Goal: Transaction & Acquisition: Purchase product/service

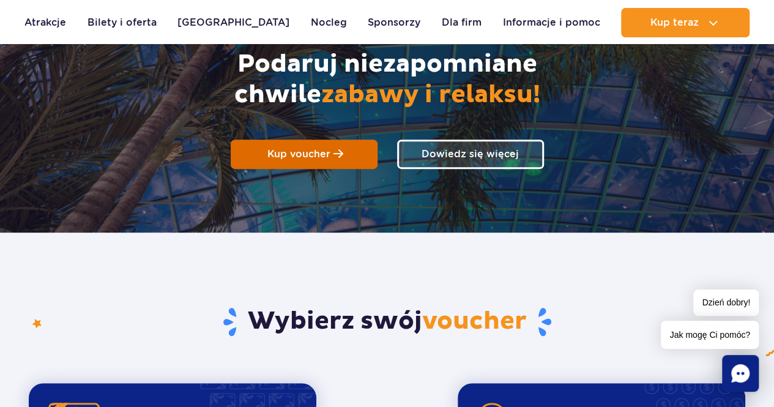
click at [305, 162] on link "Kup voucher" at bounding box center [304, 154] width 147 height 29
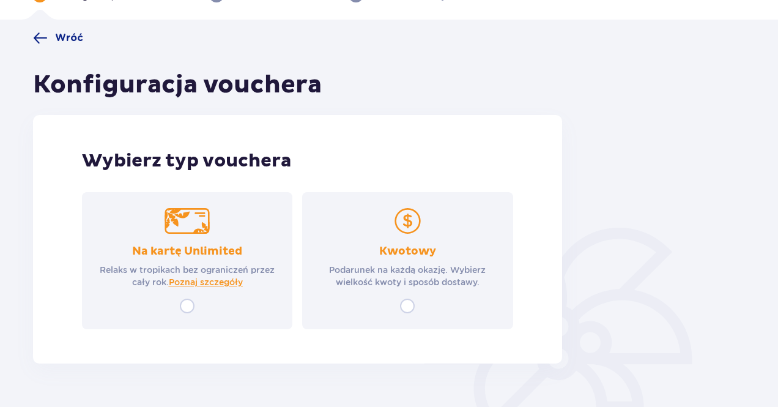
scroll to position [105, 0]
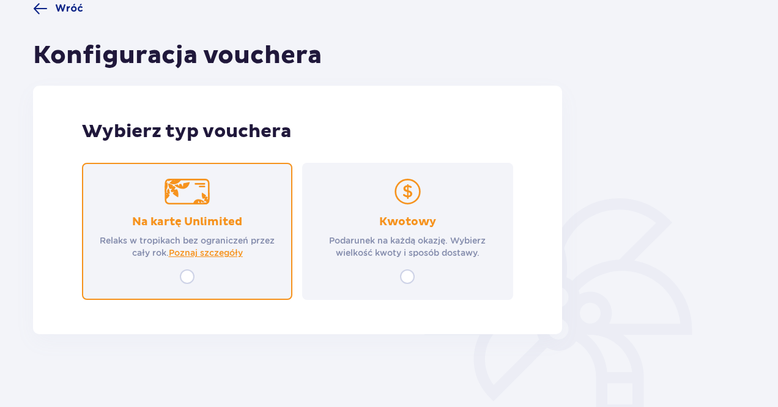
click at [184, 274] on input "radio" at bounding box center [187, 276] width 15 height 15
radio input "true"
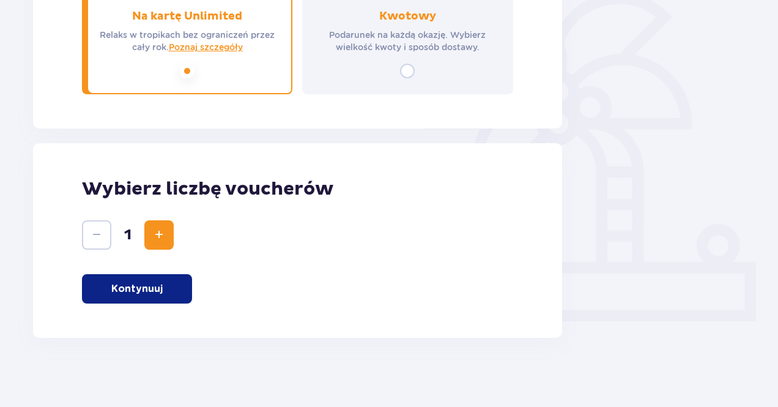
scroll to position [315, 0]
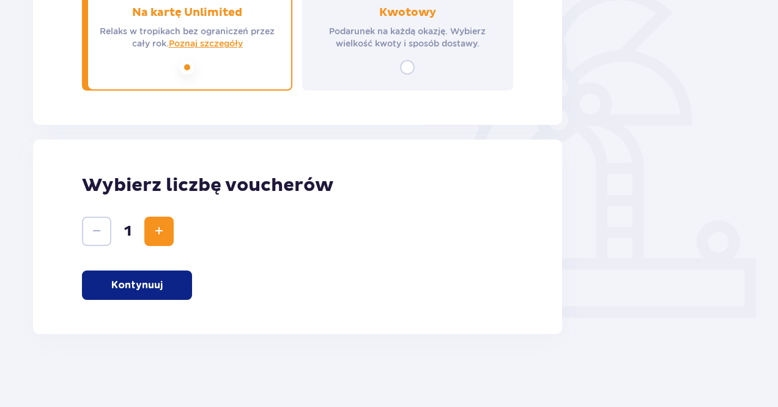
click at [169, 282] on button "Kontynuuj" at bounding box center [137, 284] width 110 height 29
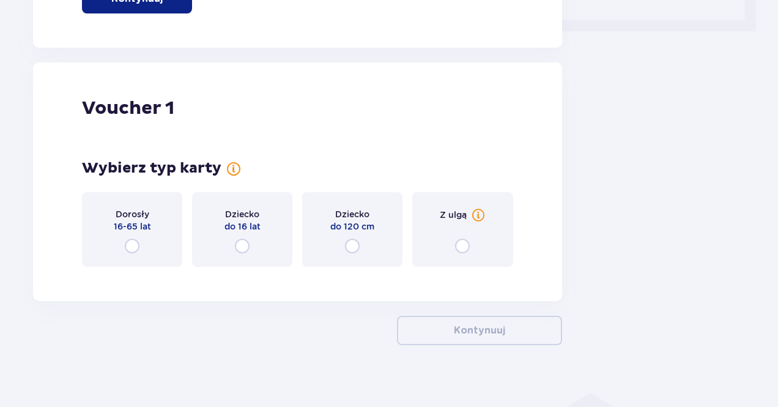
scroll to position [612, 0]
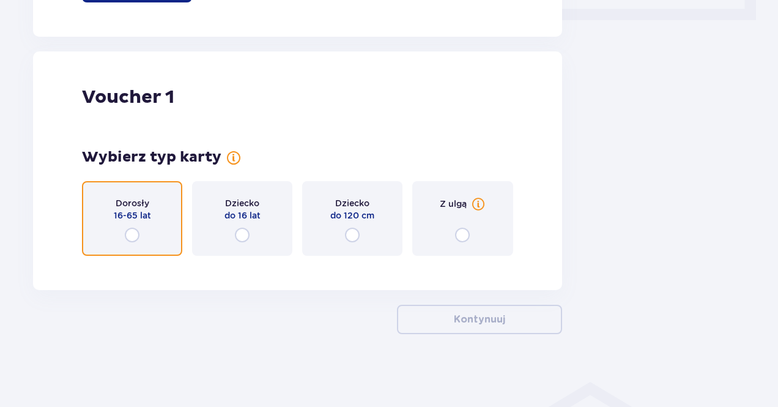
click at [136, 235] on input "radio" at bounding box center [132, 235] width 15 height 15
radio input "true"
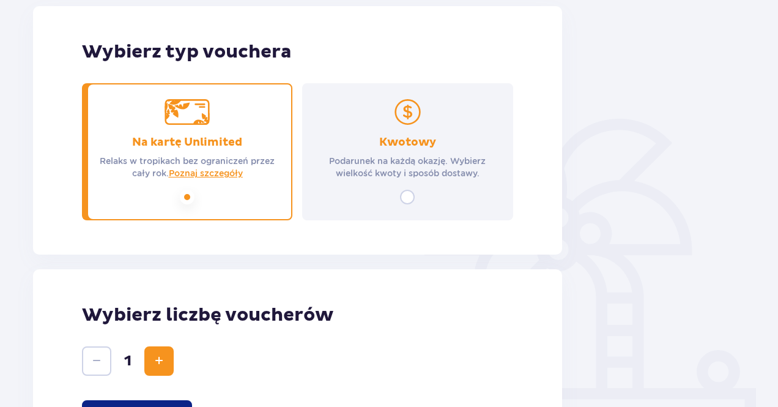
scroll to position [0, 0]
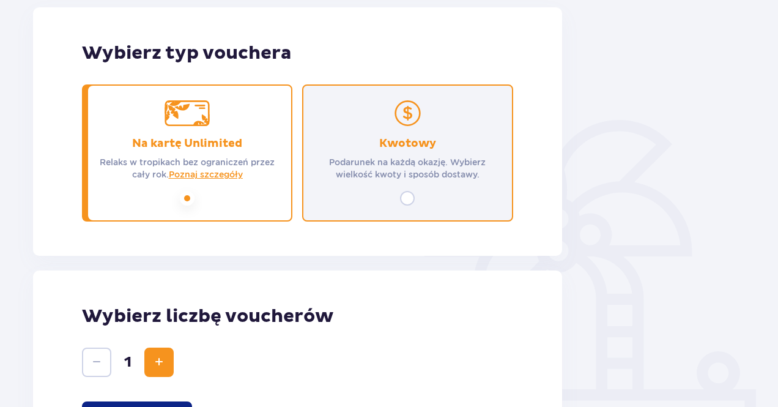
click at [406, 195] on input "radio" at bounding box center [407, 198] width 15 height 15
radio input "true"
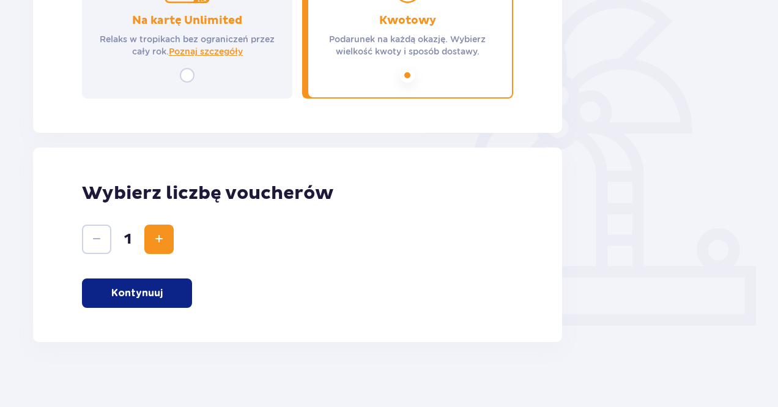
scroll to position [315, 0]
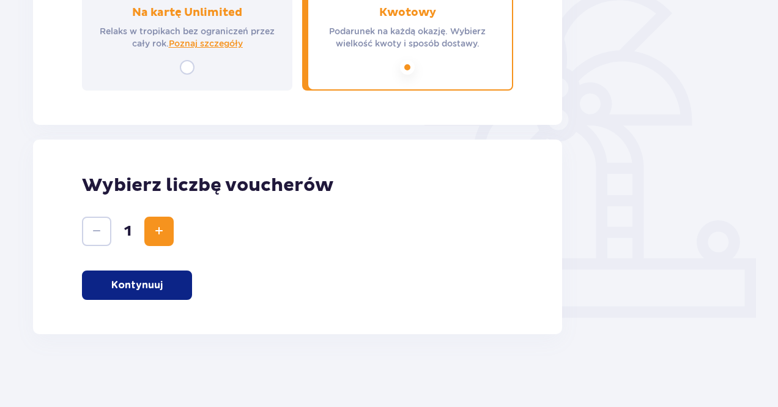
click at [154, 232] on span "Increase" at bounding box center [159, 231] width 15 height 15
click at [102, 240] on button "Decrease" at bounding box center [96, 231] width 29 height 29
click at [149, 284] on p "Kontynuuj" at bounding box center [136, 284] width 51 height 13
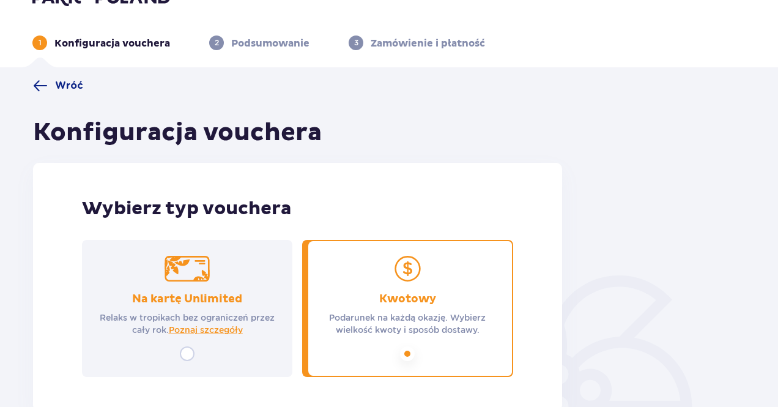
scroll to position [0, 0]
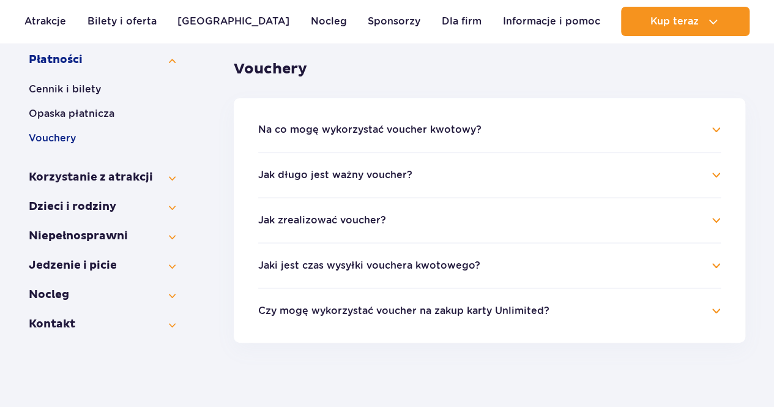
scroll to position [184, 0]
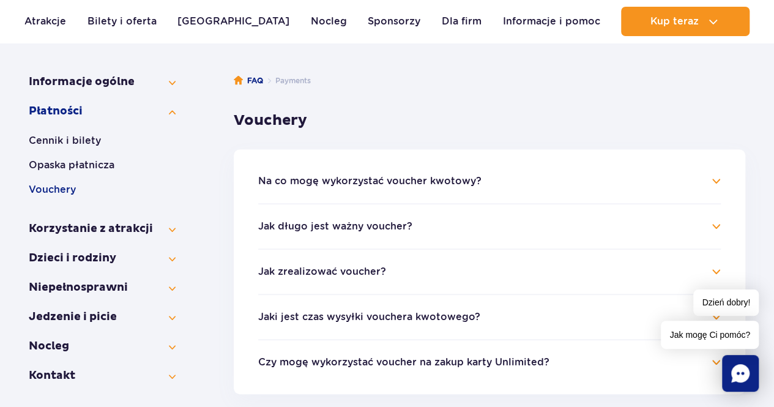
click at [386, 174] on h4 "Na co mogę wykorzystać voucher kwotowy?" at bounding box center [489, 181] width 463 height 15
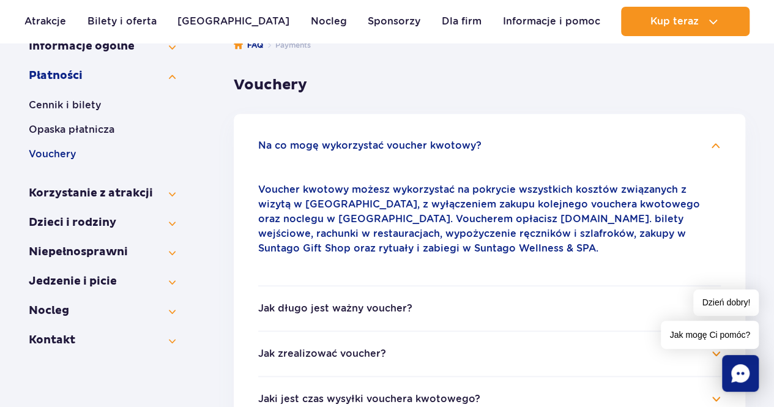
scroll to position [245, 0]
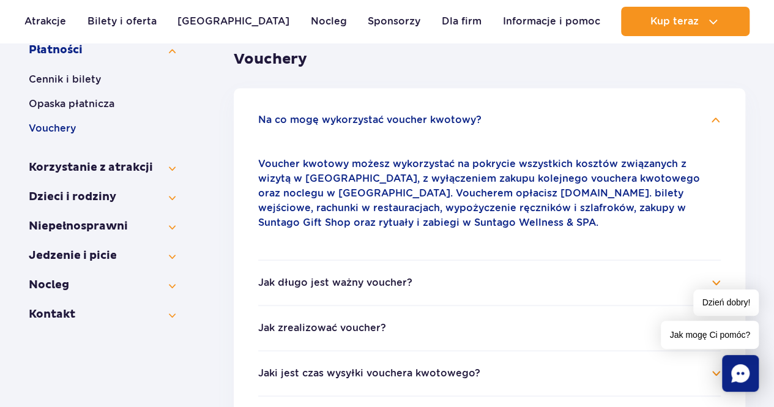
click at [434, 133] on li "Na co mogę wykorzystać voucher kwotowy? Voucher kwotowy możesz wykorzystać na p…" at bounding box center [489, 186] width 463 height 147
click at [434, 123] on button "Na co mogę wykorzystać voucher kwotowy?" at bounding box center [369, 119] width 223 height 11
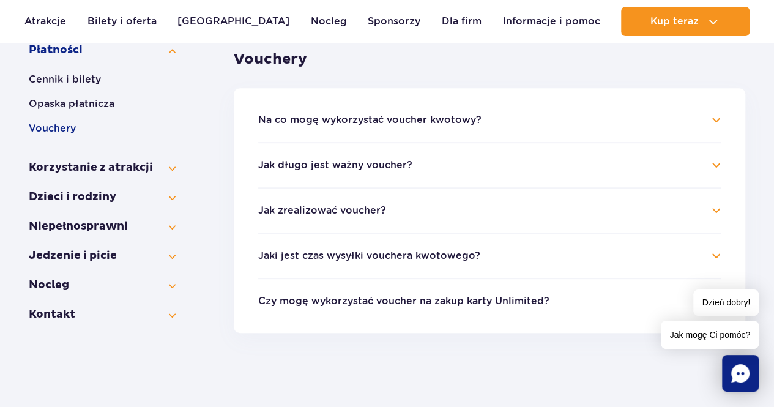
click at [354, 169] on button "Jak długo jest ważny voucher?" at bounding box center [335, 165] width 154 height 11
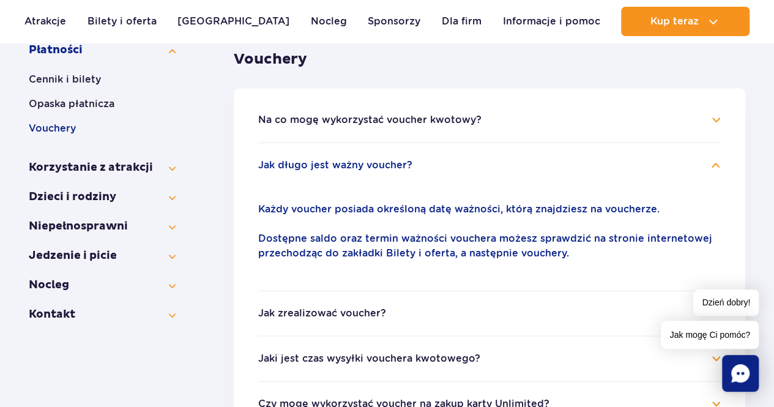
click at [355, 169] on button "Jak długo jest ważny voucher?" at bounding box center [335, 165] width 154 height 11
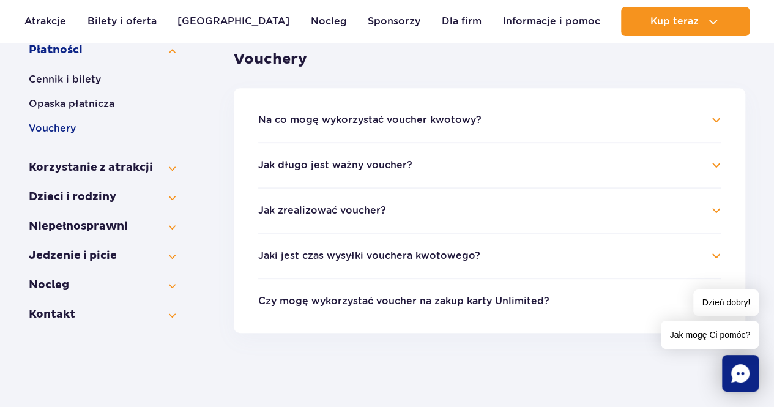
click at [355, 208] on button "Jak zrealizować voucher?" at bounding box center [322, 210] width 128 height 11
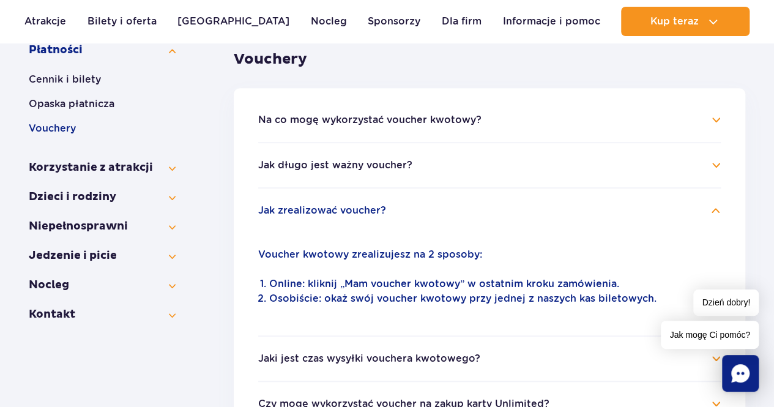
click at [359, 212] on button "Jak zrealizować voucher?" at bounding box center [322, 210] width 128 height 11
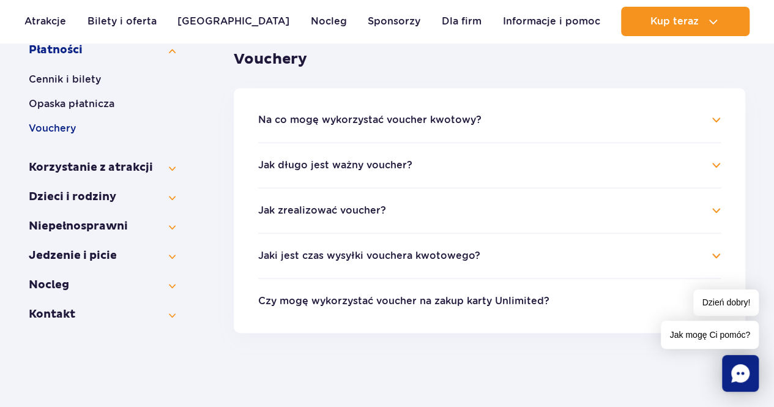
click at [367, 247] on li "Jaki jest czas wysyłki vouchera kwotowego? Czas dostawy voucherów fizycznych wy…" at bounding box center [489, 255] width 463 height 45
click at [365, 259] on button "Jaki jest czas wysyłki vouchera kwotowego?" at bounding box center [369, 255] width 222 height 11
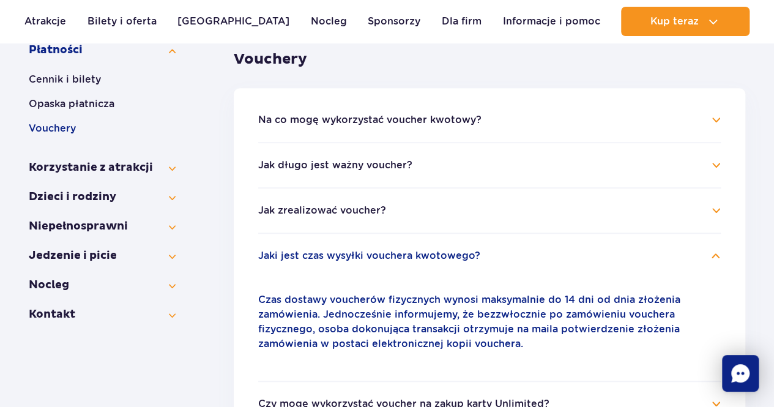
click at [363, 256] on button "Jaki jest czas wysyłki vouchera kwotowego?" at bounding box center [369, 255] width 222 height 11
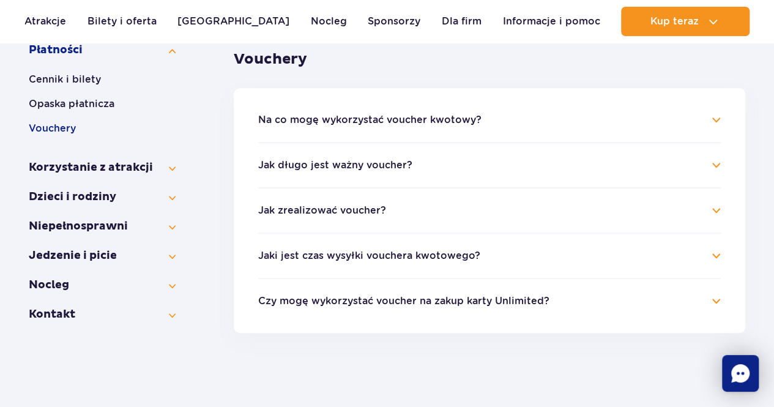
click at [362, 256] on button "Jaki jest czas wysyłki vouchera kwotowego?" at bounding box center [369, 255] width 222 height 11
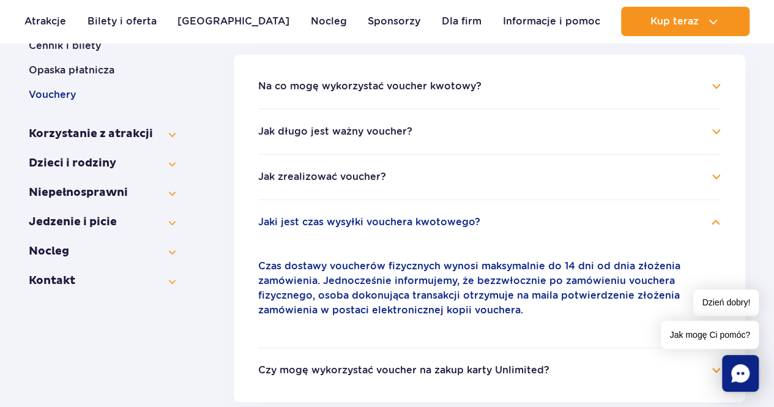
scroll to position [306, 0]
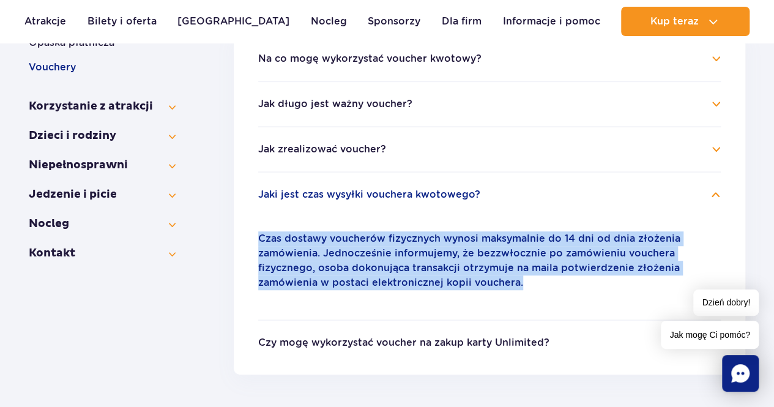
drag, startPoint x: 276, startPoint y: 239, endPoint x: 592, endPoint y: 280, distance: 318.9
click at [592, 280] on p "Czas dostawy voucherów fizycznych wynosi maksymalnie do 14 dni od dnia złożenia…" at bounding box center [489, 260] width 463 height 59
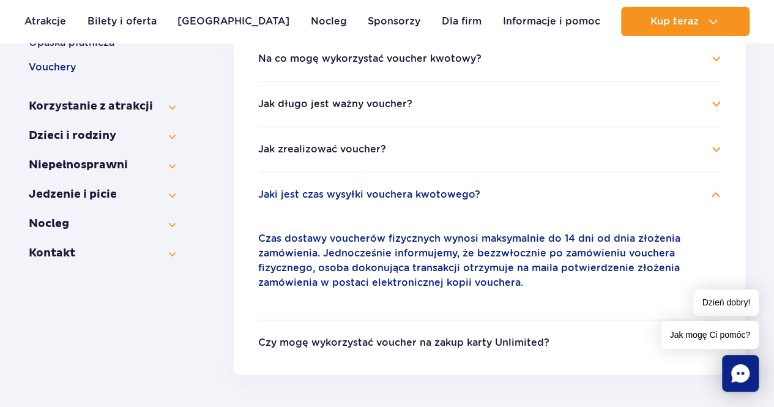
click at [483, 198] on h4 "Jaki jest czas wysyłki vouchera kwotowego?" at bounding box center [489, 194] width 463 height 15
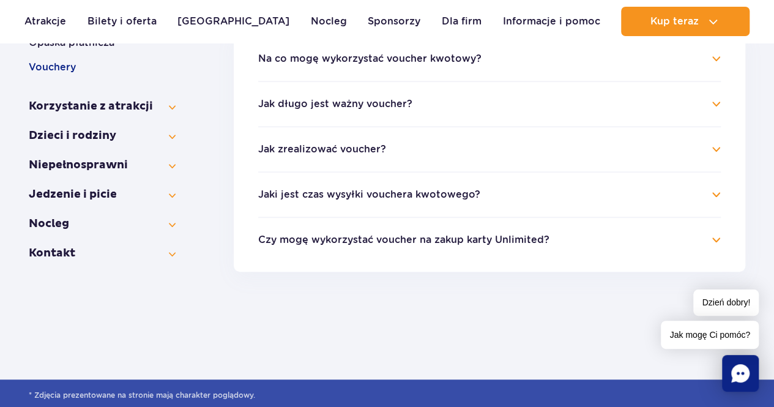
click at [458, 233] on h4 "Czy mogę wykorzystać voucher na zakup karty Unlimited?" at bounding box center [489, 240] width 463 height 15
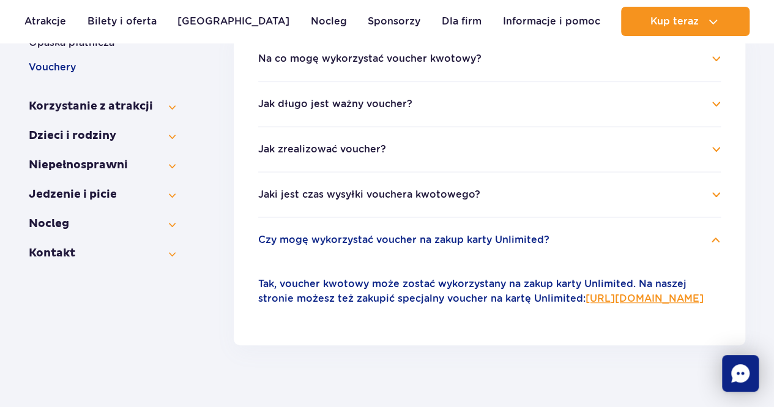
click at [530, 236] on button "Czy mogę wykorzystać voucher na zakup karty Unlimited?" at bounding box center [403, 239] width 291 height 11
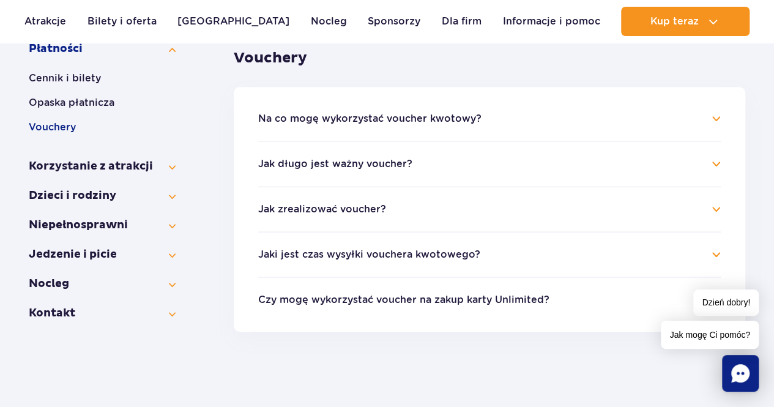
scroll to position [245, 0]
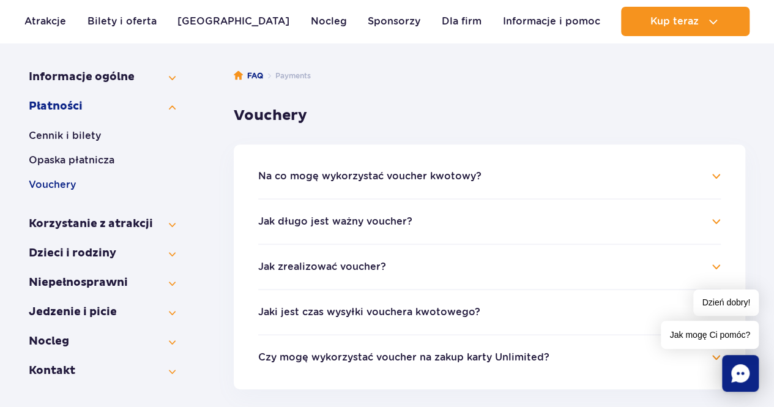
scroll to position [184, 0]
